Goal: Entertainment & Leisure: Consume media (video, audio)

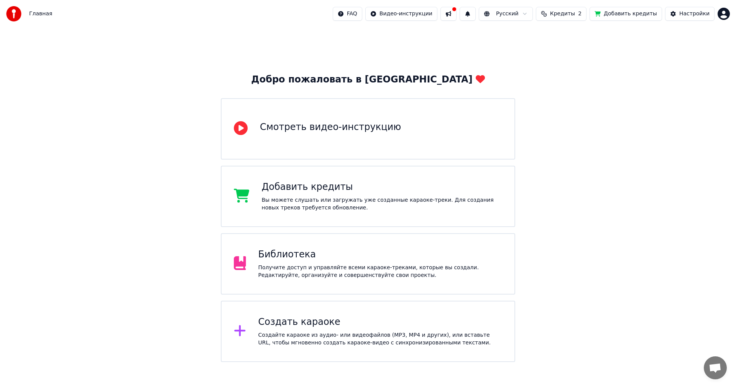
click at [329, 254] on div "Библиотека" at bounding box center [380, 254] width 244 height 12
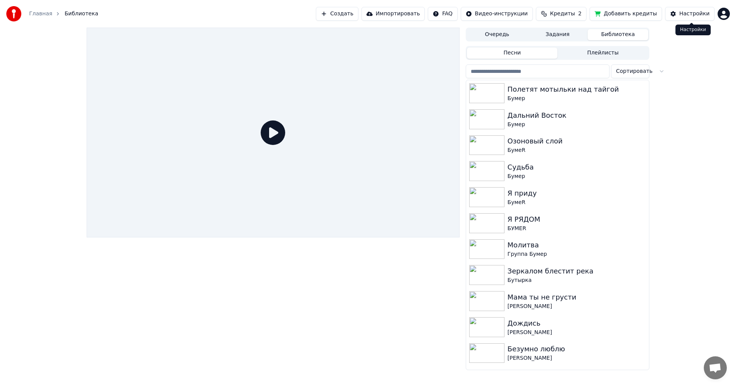
click at [690, 12] on div "Настройки" at bounding box center [694, 14] width 30 height 8
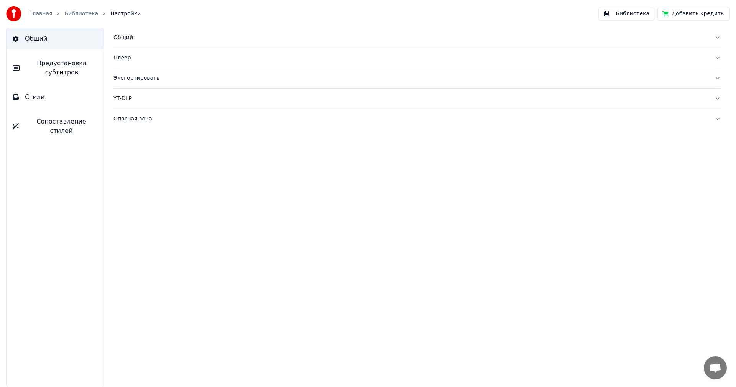
click at [49, 95] on button "Стили" at bounding box center [55, 96] width 97 height 21
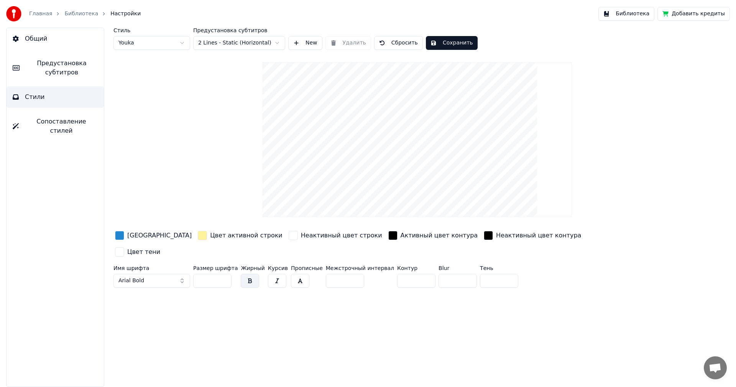
click at [50, 37] on button "Общий" at bounding box center [55, 38] width 97 height 21
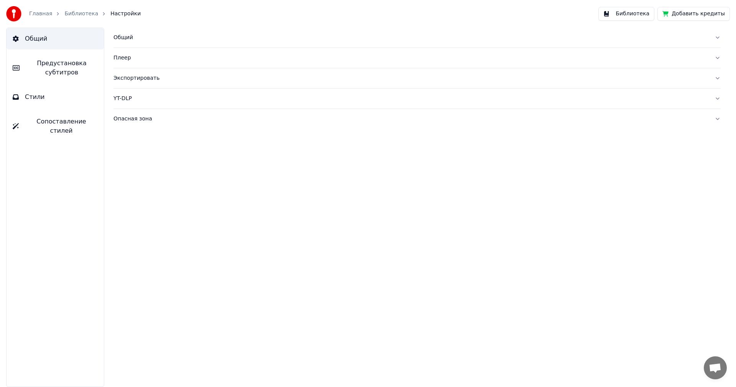
click at [63, 122] on span "Сопоставление стилей" at bounding box center [61, 126] width 73 height 18
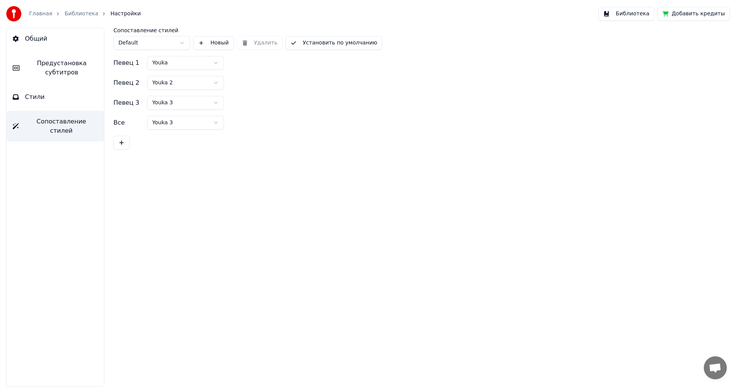
click at [34, 11] on link "Главная" at bounding box center [40, 14] width 23 height 8
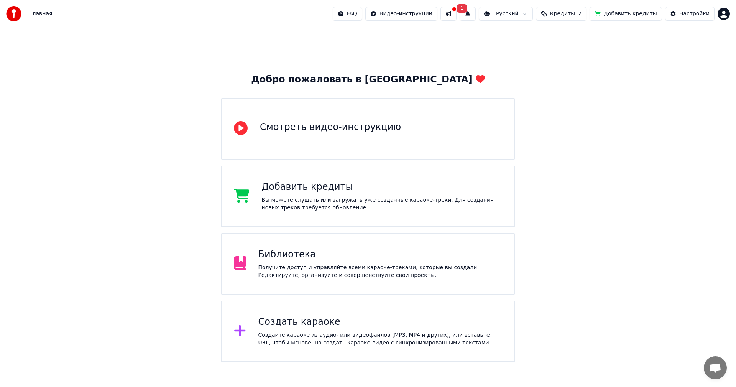
click at [457, 12] on button at bounding box center [448, 14] width 16 height 14
click at [643, 51] on div "Добро пожаловать в Youka Смотреть видео-инструкцию Добавить кредиты Вы можете с…" at bounding box center [368, 195] width 736 height 334
click at [476, 13] on button "1" at bounding box center [468, 14] width 16 height 14
click at [573, 15] on span "Кредиты" at bounding box center [562, 14] width 25 height 8
click at [657, 44] on div "Добро пожаловать в Youka Смотреть видео-инструкцию Добавить кредиты Вы можете с…" at bounding box center [368, 195] width 736 height 334
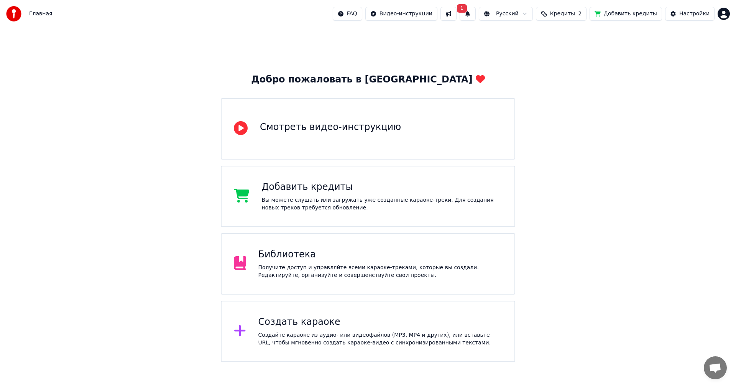
click at [319, 252] on div "Библиотека" at bounding box center [380, 254] width 244 height 12
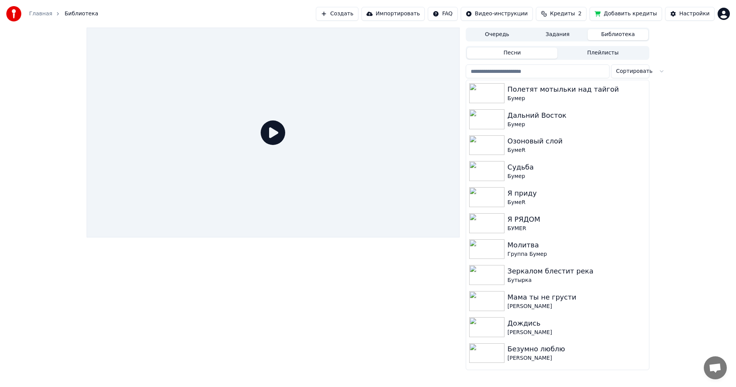
click at [280, 128] on icon at bounding box center [273, 132] width 25 height 25
click at [490, 248] on img at bounding box center [486, 249] width 35 height 20
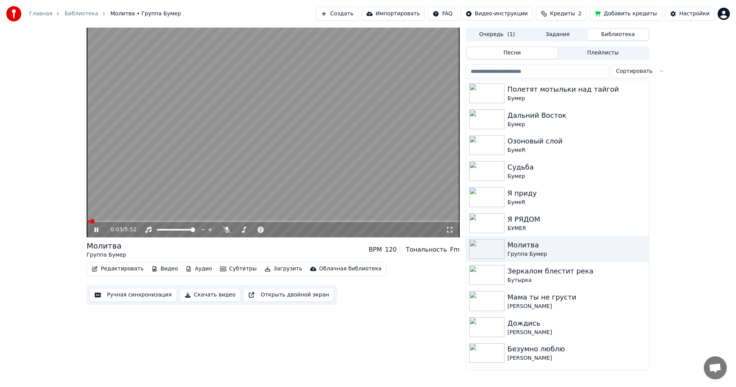
click at [450, 229] on icon at bounding box center [450, 230] width 8 height 6
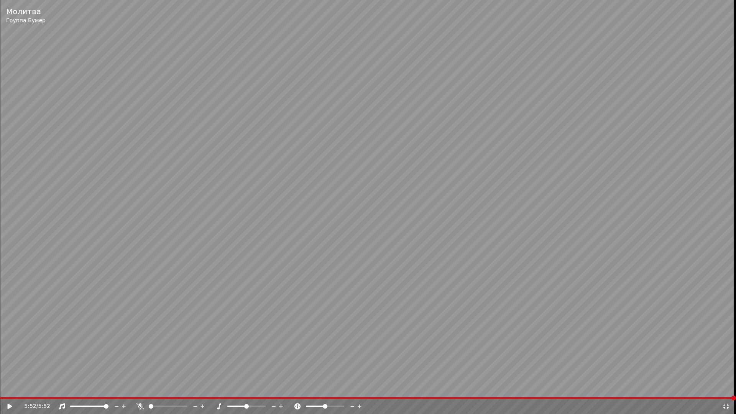
drag, startPoint x: 160, startPoint y: 289, endPoint x: 156, endPoint y: 307, distance: 18.5
drag, startPoint x: 146, startPoint y: 327, endPoint x: 81, endPoint y: 408, distance: 103.6
click at [727, 386] on icon at bounding box center [725, 406] width 5 height 5
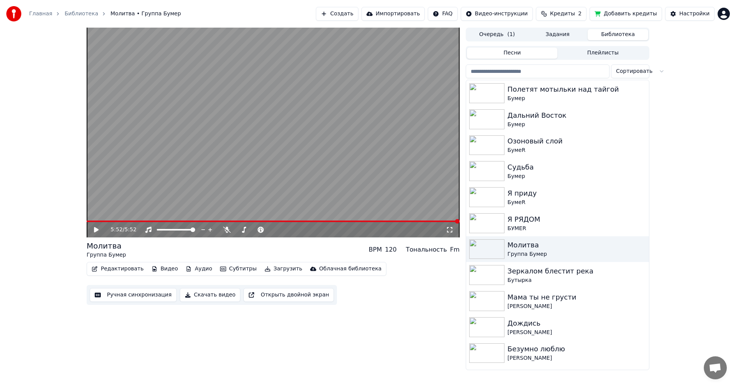
click at [42, 15] on link "Главная" at bounding box center [40, 14] width 23 height 8
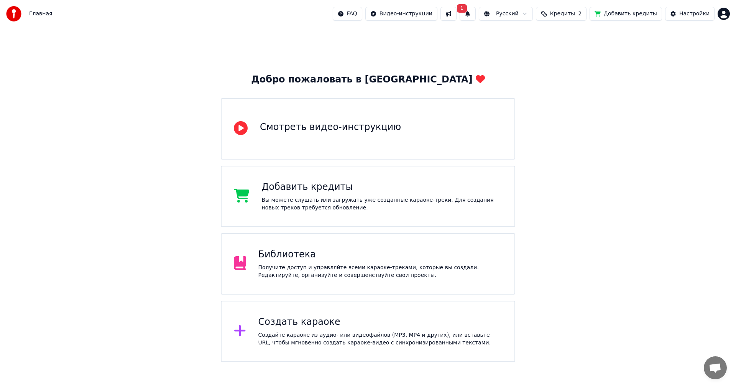
click at [476, 17] on button "1" at bounding box center [468, 14] width 16 height 14
click at [537, 40] on button "Обновить" at bounding box center [540, 38] width 40 height 14
click at [476, 13] on button at bounding box center [468, 14] width 16 height 14
